Goal: Task Accomplishment & Management: Complete application form

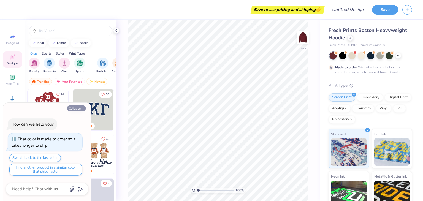
click at [81, 109] on icon "button" at bounding box center [82, 108] width 3 height 3
type textarea "x"
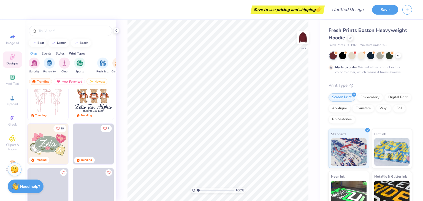
scroll to position [55, 0]
click at [34, 61] on img "filter for Sorority" at bounding box center [34, 62] width 6 height 6
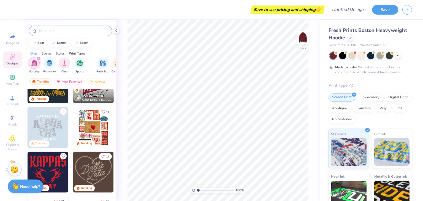
scroll to position [0, 0]
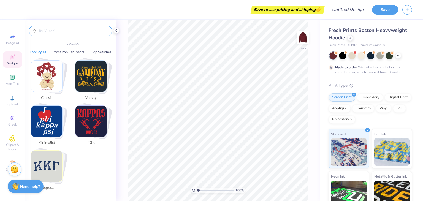
click at [61, 29] on input "text" at bounding box center [73, 31] width 71 height 6
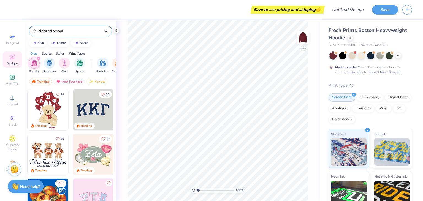
type input "alpha chi omega"
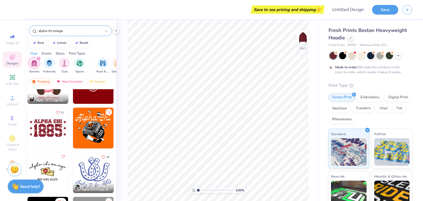
scroll to position [72, 0]
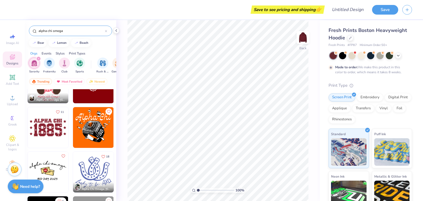
click at [51, 127] on img at bounding box center [48, 127] width 41 height 41
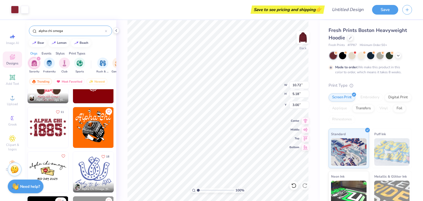
type input "10.72"
type input "5.18"
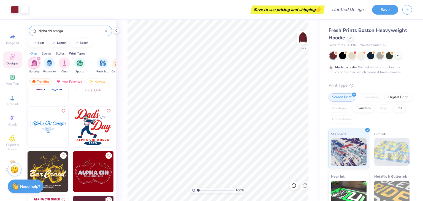
scroll to position [863, 0]
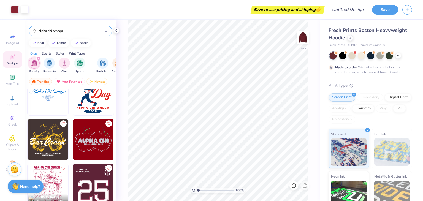
click at [91, 145] on img at bounding box center [93, 139] width 41 height 41
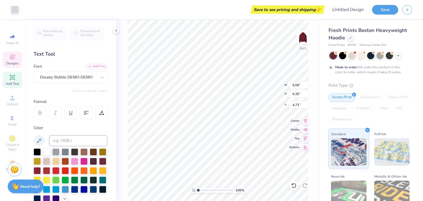
type input "6.06"
type input "6.26"
type input "4.73"
type input "10.72"
type input "5.18"
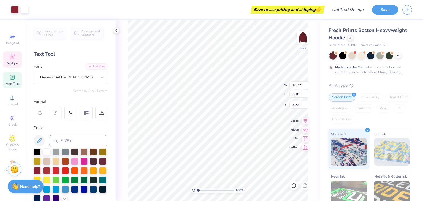
type input "3.00"
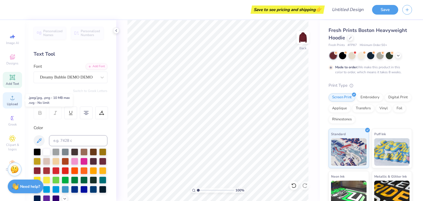
click at [16, 99] on div "Upload" at bounding box center [12, 100] width 19 height 16
click at [14, 59] on icon at bounding box center [12, 57] width 5 height 5
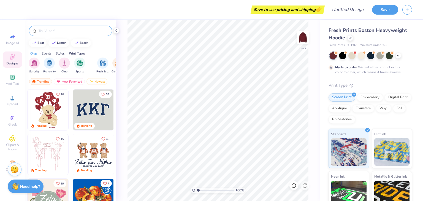
click at [56, 32] on input "text" at bounding box center [73, 31] width 71 height 6
type input "star"
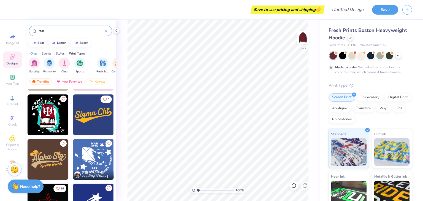
scroll to position [226, 0]
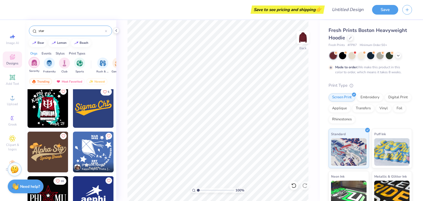
click at [35, 61] on img "filter for Sorority" at bounding box center [34, 62] width 6 height 6
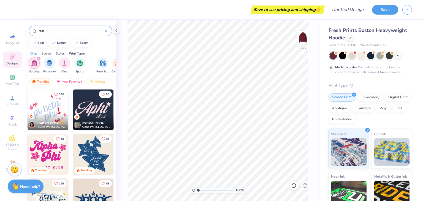
scroll to position [0, 0]
click at [302, 38] on img at bounding box center [303, 37] width 22 height 22
click at [93, 157] on img at bounding box center [93, 154] width 41 height 41
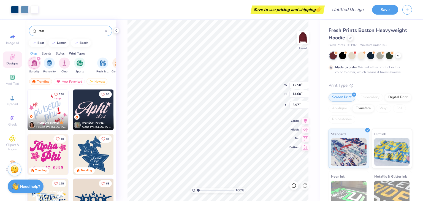
type input "5.97"
type input "14.97"
type input "17.48"
type input "6.01"
click at [13, 77] on icon at bounding box center [12, 77] width 5 height 5
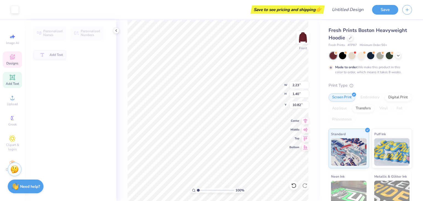
type input "2.23"
type input "1.40"
type input "10.82"
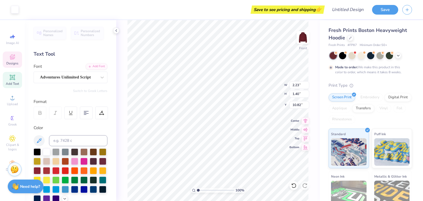
scroll to position [4, 1]
type textarea "S"
type textarea "A X O"
type input "1.76"
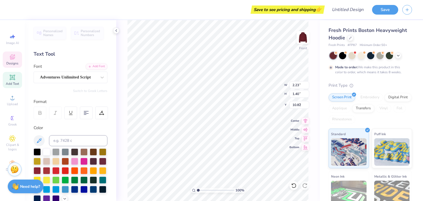
type input "6.26"
type input "8.40"
type textarea "Alpha"
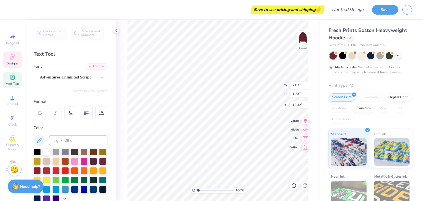
type textarea "Det"
type input "12.37"
type textarea "t"
type input "8.73"
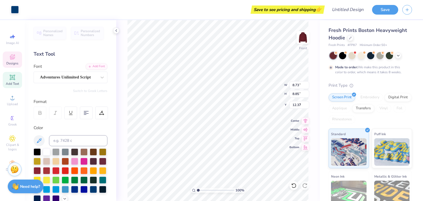
type input "8.85"
type input "7.65"
type input "0.91"
type input "1.12"
type input "12.40"
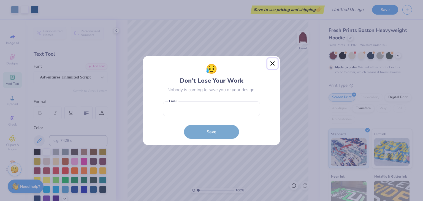
click at [274, 64] on button "Close" at bounding box center [272, 63] width 10 height 10
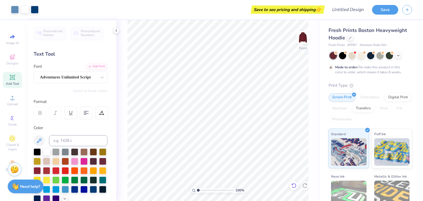
click at [294, 183] on icon at bounding box center [294, 186] width 6 height 6
click at [294, 184] on icon at bounding box center [294, 186] width 6 height 6
click at [293, 184] on icon at bounding box center [294, 186] width 6 height 6
click at [294, 185] on icon at bounding box center [294, 186] width 6 height 6
type input "2.83"
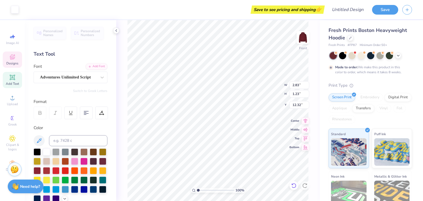
type input "1.23"
type input "12.32"
type textarea "Chi"
type input "5.48"
type input "2.08"
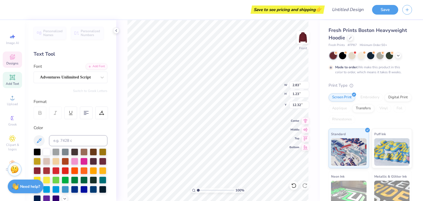
type input "15.67"
type textarea "R"
type textarea "reach"
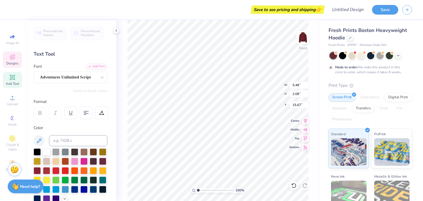
type input "2.40"
type input "1.26"
type input "17.51"
type textarea "the"
type input "12.67"
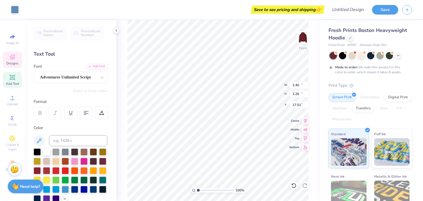
type input "12.36"
type input "11.02"
type input "3.21"
type input "0.95"
type input "19.09"
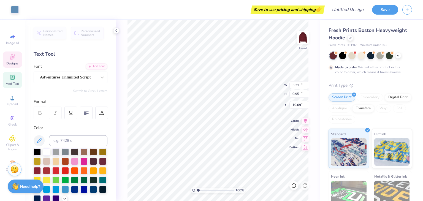
type input "12.67"
type input "12.36"
type input "11.02"
type input "3.21"
type input "0.95"
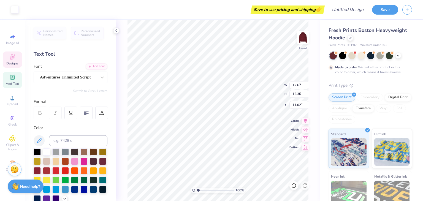
type input "19.09"
type textarea "heights"
type input "12.67"
type input "12.36"
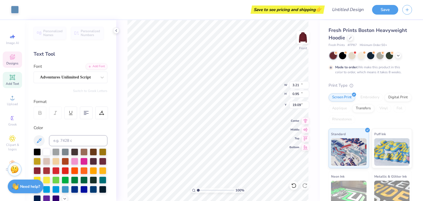
type input "11.02"
click at [50, 170] on div at bounding box center [46, 170] width 7 height 7
click at [46, 150] on div at bounding box center [46, 151] width 7 height 7
click at [50, 172] on div at bounding box center [46, 170] width 7 height 7
click at [50, 170] on div at bounding box center [46, 170] width 7 height 7
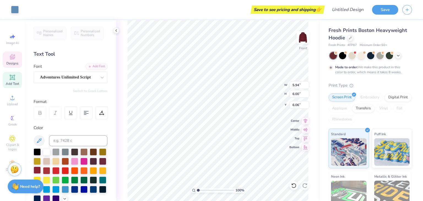
click at [50, 171] on div at bounding box center [46, 170] width 7 height 7
click at [41, 170] on div at bounding box center [37, 170] width 7 height 7
type input "6.06"
type input "6.10"
type input "6.01"
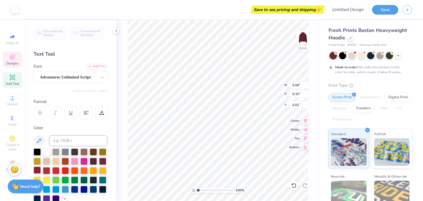
type input "5.51"
type input "5.56"
type input "6.29"
type input "6.06"
type input "6.10"
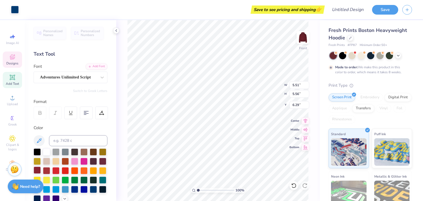
type input "6.01"
click at [41, 169] on div at bounding box center [37, 170] width 7 height 7
click at [50, 170] on div at bounding box center [46, 170] width 7 height 7
type input "16.71"
type input "18.23"
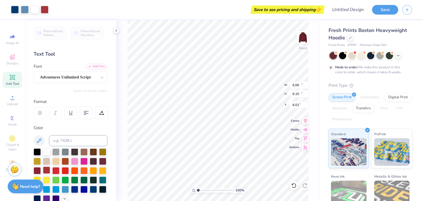
type input "5.26"
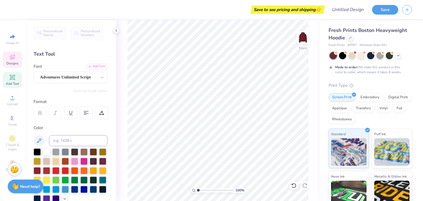
click at [12, 61] on span "Designs" at bounding box center [12, 63] width 12 height 4
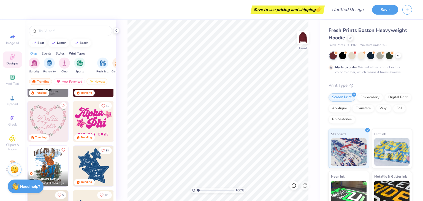
scroll to position [702, 0]
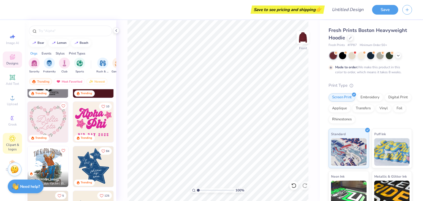
click at [18, 139] on div "Clipart & logos" at bounding box center [12, 143] width 19 height 21
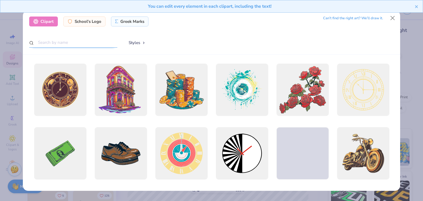
click at [74, 46] on input "text" at bounding box center [73, 42] width 88 height 10
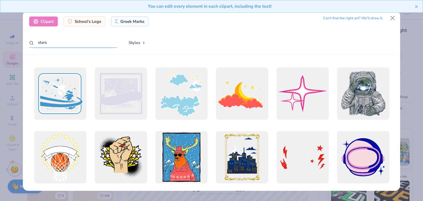
scroll to position [79, 0]
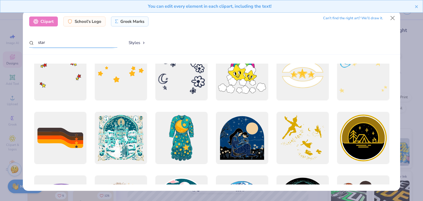
type input "star"
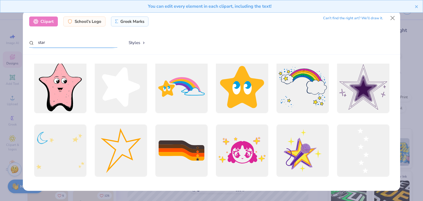
scroll to position [193, 0]
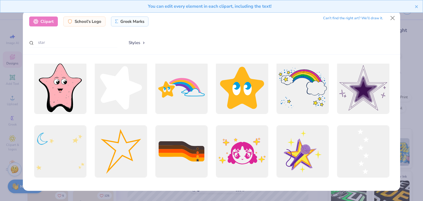
click at [119, 93] on div at bounding box center [121, 88] width 58 height 58
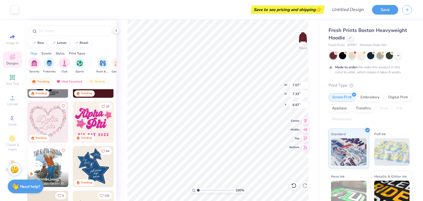
type input "7.07"
type input "7.33"
type input "11.91"
type input "9.17"
type input "9.52"
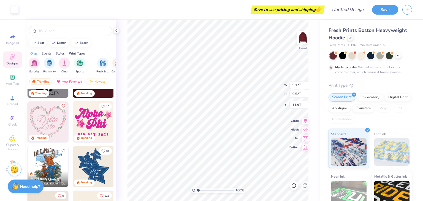
type input "8.18"
type input "7.07"
type input "7.33"
type input "15.23"
type input "5.60"
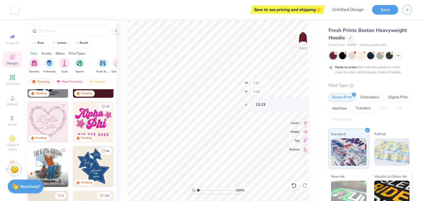
type input "5.81"
type input "17.28"
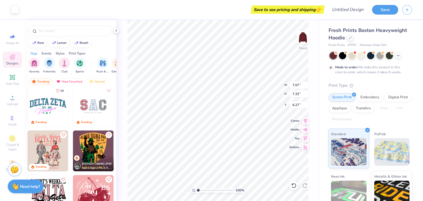
scroll to position [813, 0]
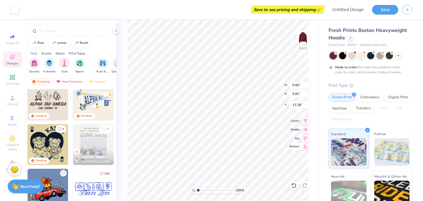
type input "5.60"
type input "5.81"
type input "17.28"
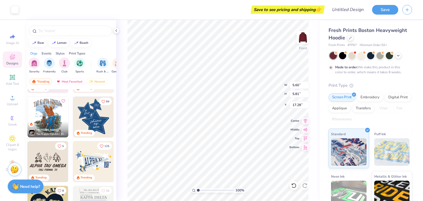
scroll to position [689, 0]
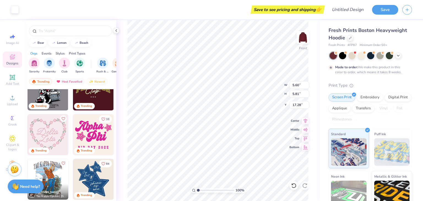
click at [78, 24] on div at bounding box center [70, 29] width 91 height 19
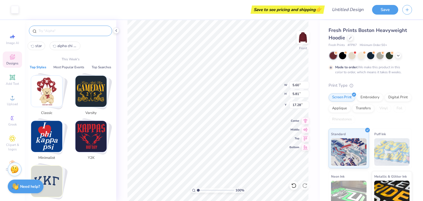
click at [78, 28] on input "text" at bounding box center [73, 31] width 71 height 6
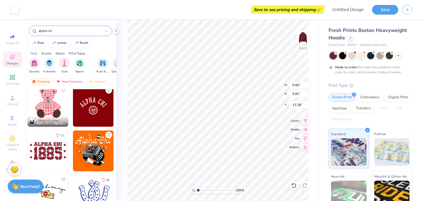
scroll to position [50, 0]
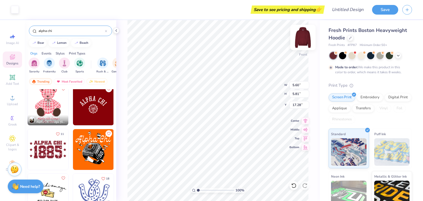
type input "alpha chi"
click at [299, 37] on img at bounding box center [303, 37] width 22 height 22
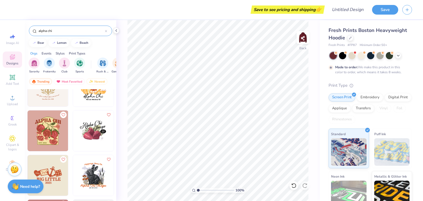
scroll to position [259, 0]
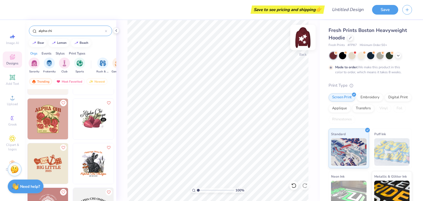
click at [304, 39] on img at bounding box center [303, 37] width 22 height 22
click at [354, 11] on input "Design Title" at bounding box center [354, 9] width 27 height 11
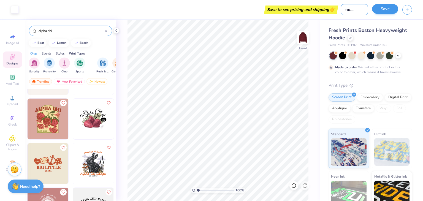
type input "axo mockup 1"
click at [392, 7] on button "Save" at bounding box center [385, 9] width 26 height 10
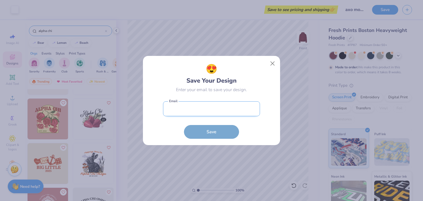
click at [225, 109] on input "email" at bounding box center [211, 108] width 97 height 15
type input "[EMAIL_ADDRESS][DOMAIN_NAME]"
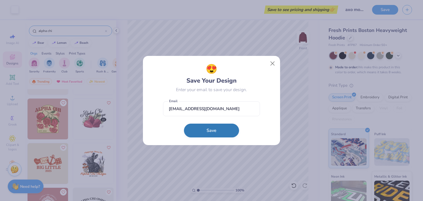
click at [212, 134] on button "Save" at bounding box center [211, 131] width 55 height 14
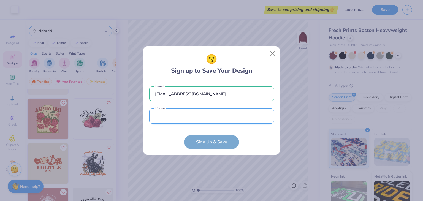
click at [205, 113] on input "tel" at bounding box center [211, 116] width 125 height 15
type input "[PHONE_NUMBER]"
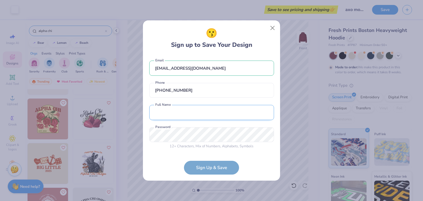
click at [205, 113] on input "text" at bounding box center [211, 112] width 125 height 15
type input "[PERSON_NAME]"
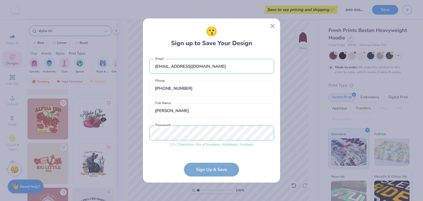
scroll to position [17, 0]
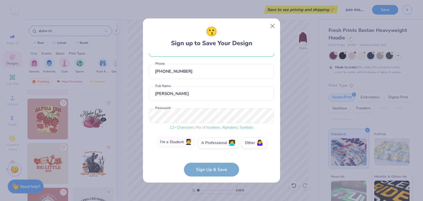
click at [185, 142] on span "🧑‍🎓" at bounding box center [188, 142] width 7 height 6
click at [210, 160] on input "I'm a Student 🧑‍🎓" at bounding box center [212, 162] width 4 height 4
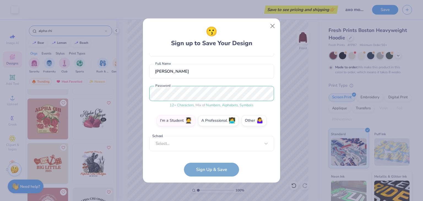
scroll to position [37, 0]
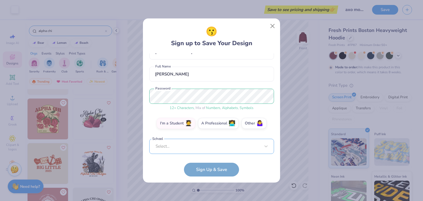
click at [212, 146] on div "Select..." at bounding box center [211, 146] width 125 height 15
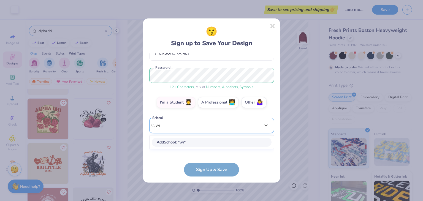
scroll to position [53, 0]
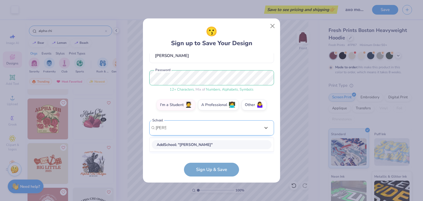
type input "[PERSON_NAME]"
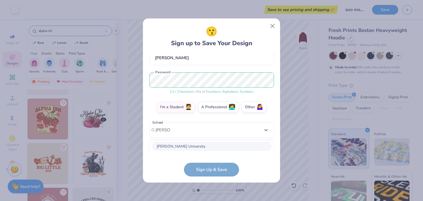
scroll to position [0, 0]
click at [191, 131] on div "[EMAIL_ADDRESS][DOMAIN_NAME] Email [PHONE_NUMBER] Phone [PERSON_NAME] Full Name…" at bounding box center [211, 103] width 125 height 101
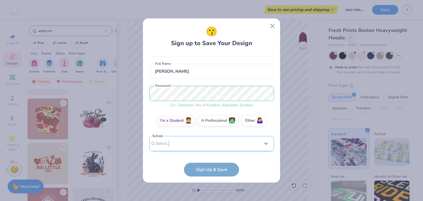
click at [191, 131] on div "[EMAIL_ADDRESS][DOMAIN_NAME] Email [PHONE_NUMBER] Phone [PERSON_NAME] Full Name…" at bounding box center [211, 103] width 125 height 101
click at [184, 143] on div "Select..." at bounding box center [211, 143] width 125 height 15
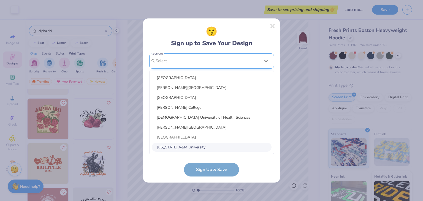
click at [184, 143] on div "[US_STATE] A&M University" at bounding box center [212, 147] width 120 height 9
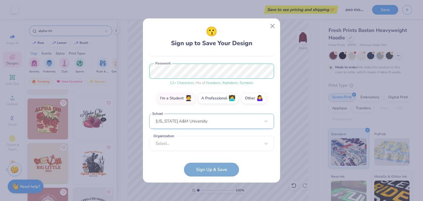
scroll to position [62, 0]
click at [184, 141] on div "Select..." at bounding box center [211, 143] width 125 height 15
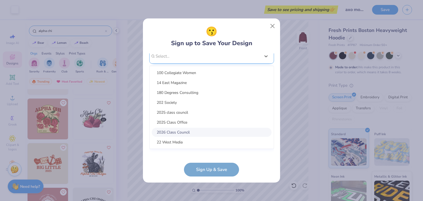
scroll to position [144, 0]
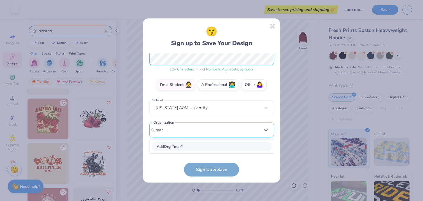
type input "[PERSON_NAME]"
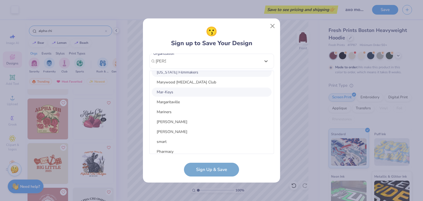
scroll to position [0, 0]
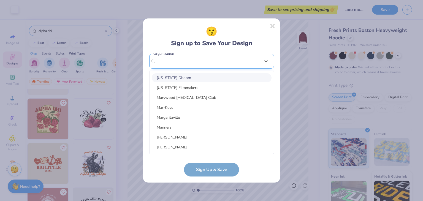
click at [197, 58] on div "[EMAIL_ADDRESS][DOMAIN_NAME] Email [PHONE_NUMBER] Phone [PERSON_NAME] Full Name…" at bounding box center [211, 103] width 125 height 101
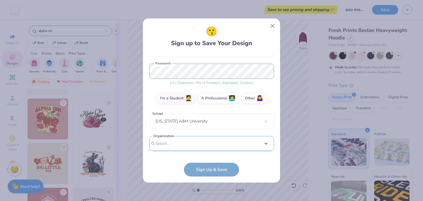
click at [197, 58] on div "[EMAIL_ADDRESS][DOMAIN_NAME] Email [PHONE_NUMBER] Phone [PERSON_NAME] Full Name…" at bounding box center [211, 103] width 125 height 101
click at [183, 142] on div "Select..." at bounding box center [211, 143] width 125 height 15
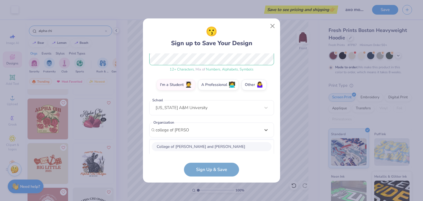
scroll to position [144, 0]
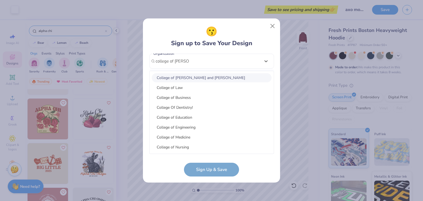
click at [206, 77] on div "College of [PERSON_NAME] and [PERSON_NAME]" at bounding box center [212, 77] width 120 height 9
type input "college of [PERSON_NAME]"
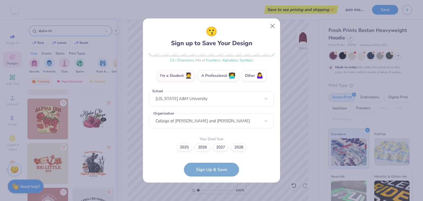
scroll to position [84, 0]
click at [239, 148] on label "2028" at bounding box center [238, 147] width 15 height 8
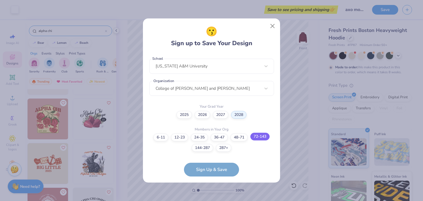
click at [264, 137] on label "72-143" at bounding box center [259, 137] width 19 height 8
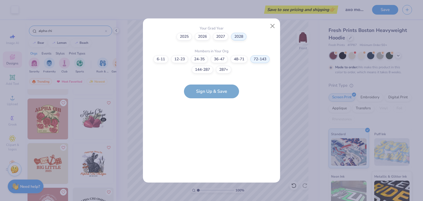
scroll to position [0, 0]
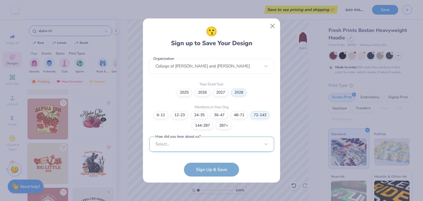
click at [231, 138] on div "Select..." at bounding box center [211, 144] width 125 height 15
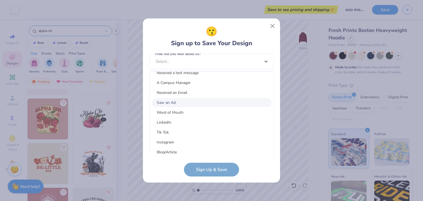
scroll to position [46, 0]
click at [203, 101] on div "Word of Mouth" at bounding box center [212, 101] width 120 height 9
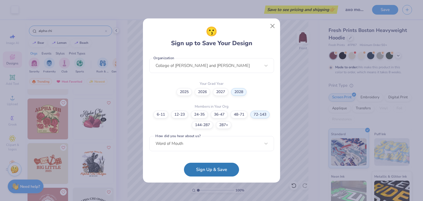
scroll to position [139, 0]
click at [206, 168] on button "Sign Up & Save" at bounding box center [211, 168] width 55 height 14
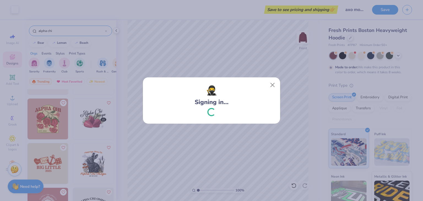
click at [296, 102] on div "🥷 Signing in..." at bounding box center [211, 100] width 423 height 201
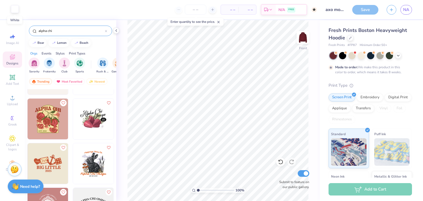
click at [17, 9] on div at bounding box center [15, 9] width 8 height 8
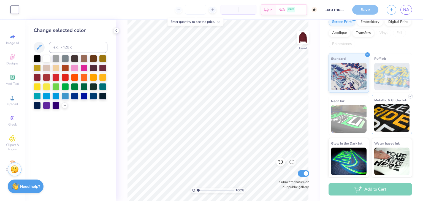
scroll to position [0, 0]
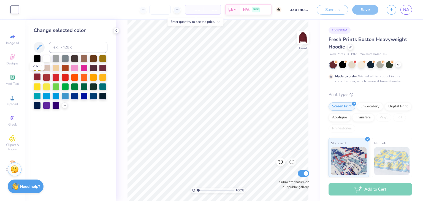
click at [37, 77] on div at bounding box center [37, 76] width 7 height 7
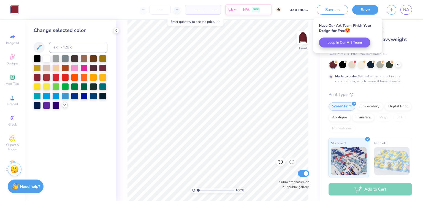
click at [65, 107] on div at bounding box center [65, 105] width 6 height 6
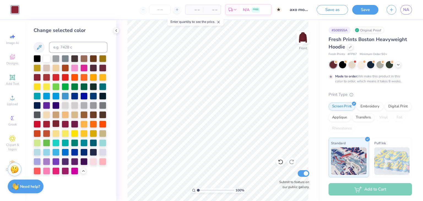
click at [56, 123] on div at bounding box center [55, 123] width 7 height 7
click at [77, 124] on div at bounding box center [74, 123] width 7 height 7
click at [52, 76] on div at bounding box center [55, 76] width 7 height 7
click at [66, 69] on div at bounding box center [65, 67] width 7 height 7
click at [34, 80] on div at bounding box center [37, 76] width 7 height 7
